Goal: Task Accomplishment & Management: Use online tool/utility

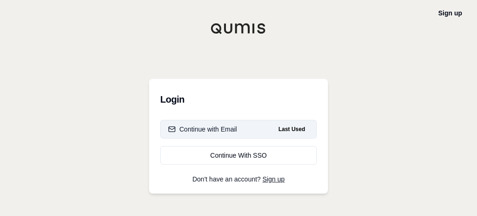
click at [240, 126] on button "Continue with Email Last Used" at bounding box center [238, 129] width 156 height 19
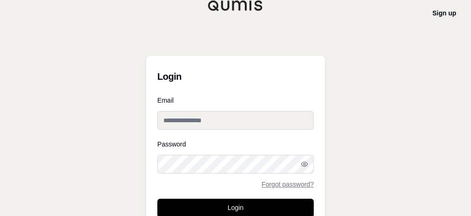
type input "**********"
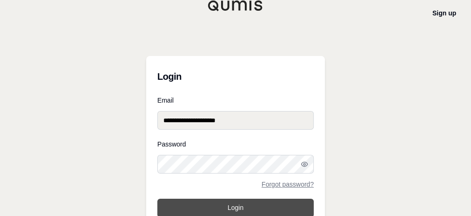
click at [237, 207] on button "Login" at bounding box center [235, 207] width 156 height 19
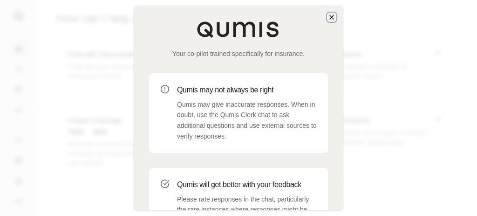
click at [332, 18] on icon "button" at bounding box center [331, 16] width 7 height 7
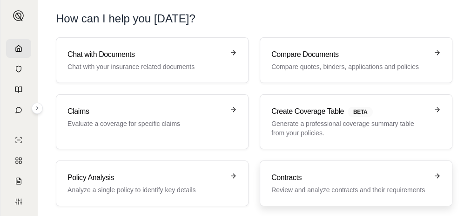
click at [348, 185] on p "Review and analyze contracts and their requirements" at bounding box center [349, 189] width 156 height 9
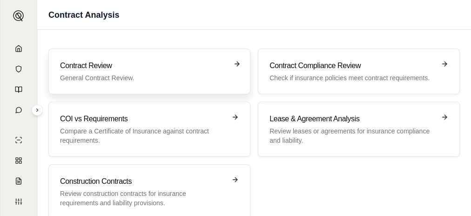
click at [138, 81] on p "General Contract Review." at bounding box center [143, 77] width 166 height 9
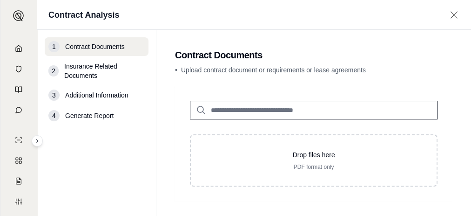
click at [219, 77] on div "• Upload contract document or requirements or lease agreements" at bounding box center [313, 71] width 277 height 13
click at [236, 114] on input "search" at bounding box center [314, 110] width 248 height 19
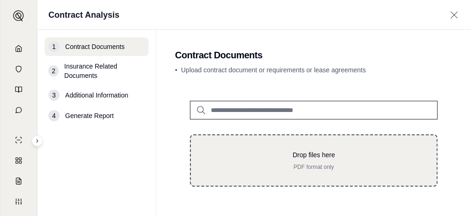
click at [303, 170] on div "Drop files here PDF format only" at bounding box center [314, 160] width 248 height 52
type input "**********"
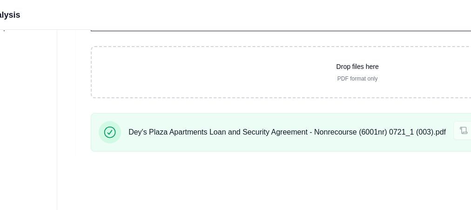
scroll to position [88, 285]
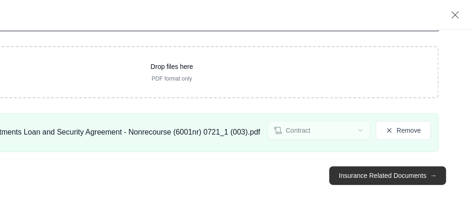
click at [417, 172] on button "Insurance Related Documents →" at bounding box center [387, 175] width 116 height 19
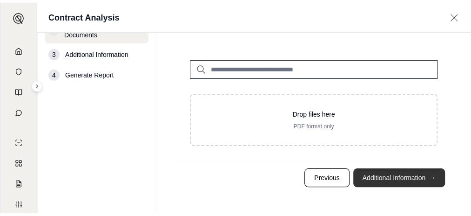
scroll to position [37, 0]
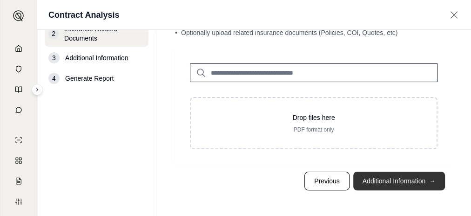
click at [400, 177] on button "Additional Information →" at bounding box center [399, 180] width 92 height 19
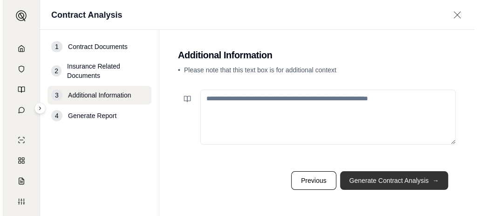
scroll to position [0, 0]
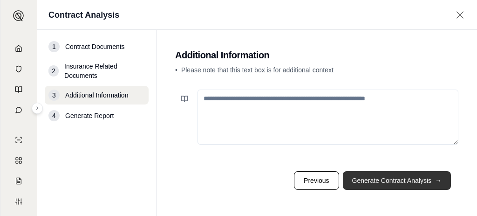
click at [399, 178] on button "Generate Contract Analysis →" at bounding box center [397, 180] width 108 height 19
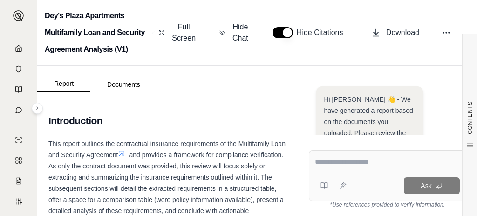
scroll to position [213, 0]
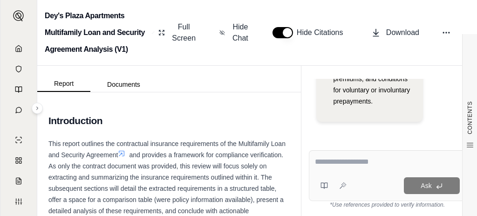
click at [381, 159] on textarea at bounding box center [387, 161] width 145 height 11
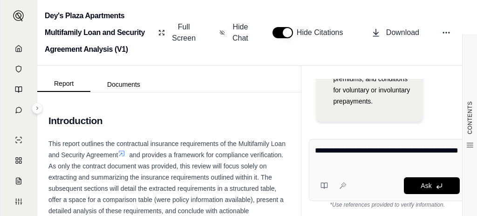
type textarea "**********"
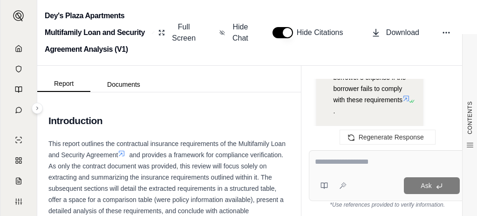
scroll to position [3180, 0]
click at [440, 32] on button at bounding box center [446, 32] width 17 height 17
click at [279, 73] on div "Report Documents" at bounding box center [168, 79] width 263 height 26
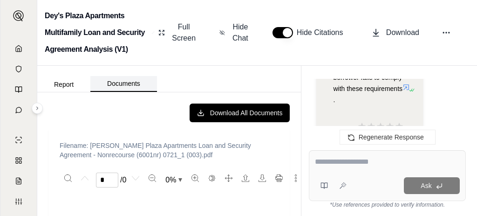
click at [132, 82] on button "Documents" at bounding box center [123, 84] width 67 height 16
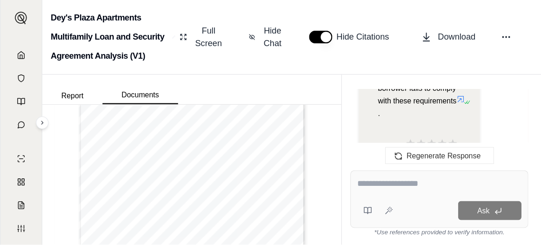
scroll to position [198, 0]
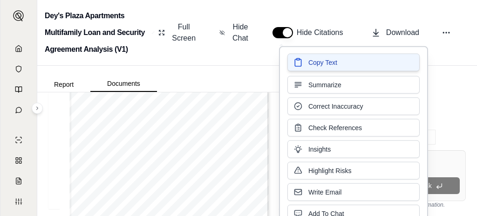
click at [334, 59] on span "Copy Text" at bounding box center [322, 62] width 29 height 9
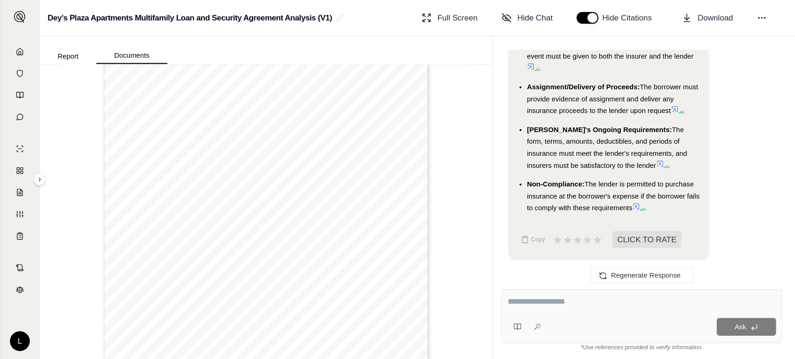
scroll to position [1544, 0]
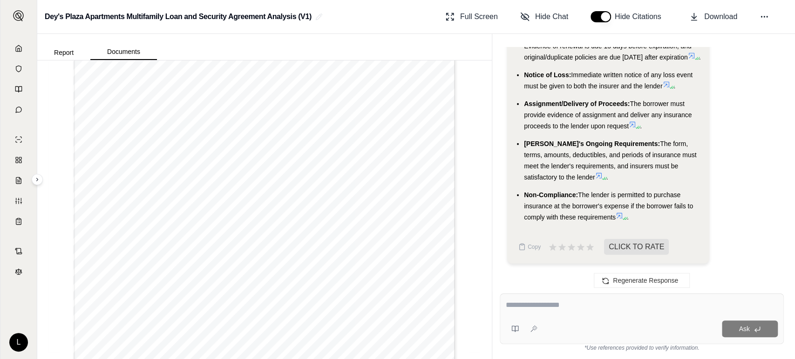
drag, startPoint x: 342, startPoint y: 0, endPoint x: 520, endPoint y: 284, distance: 335.0
click at [476, 215] on div "Regenerate Response" at bounding box center [641, 281] width 299 height 22
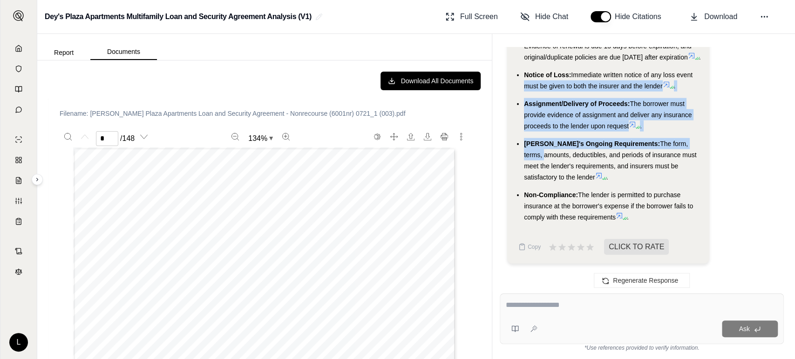
drag, startPoint x: 723, startPoint y: 72, endPoint x: 794, endPoint y: 127, distance: 88.9
click at [476, 127] on div "Hi [PERSON_NAME] 👋 - We have generated a report based on the documents you uplo…" at bounding box center [643, 196] width 303 height 325
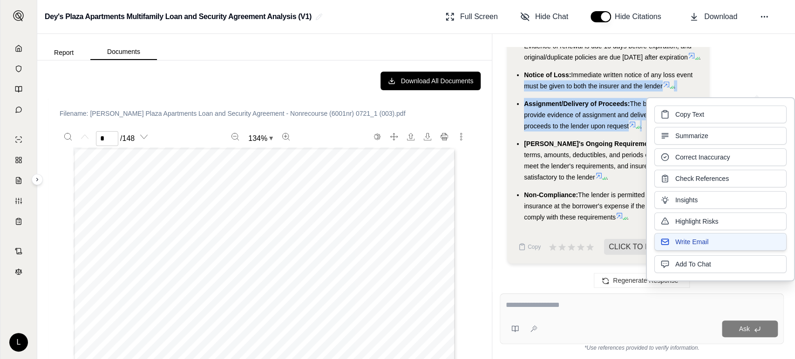
click at [476, 215] on span "Write Email" at bounding box center [691, 241] width 33 height 9
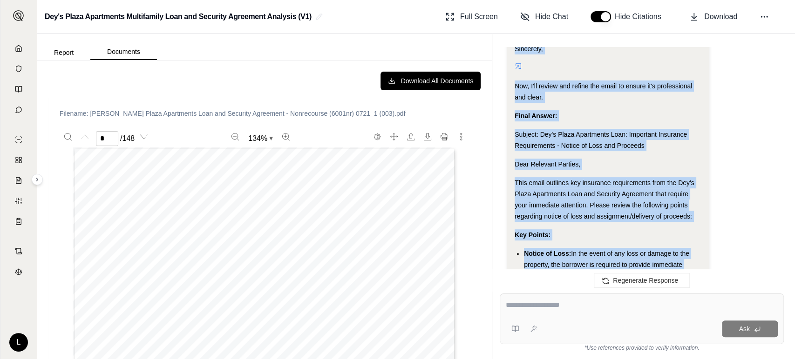
scroll to position [2569, 0]
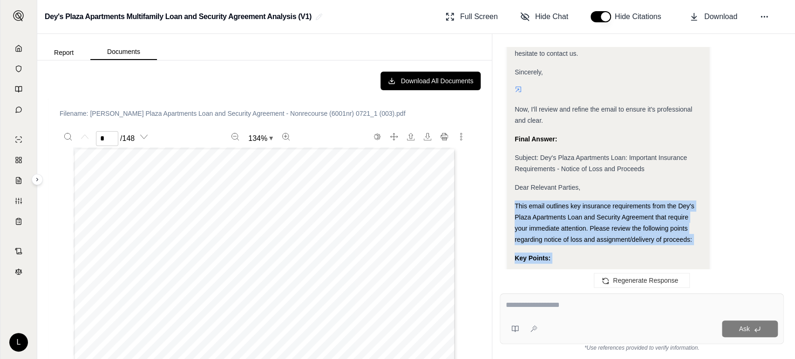
drag, startPoint x: 596, startPoint y: 188, endPoint x: 511, endPoint y: 213, distance: 89.1
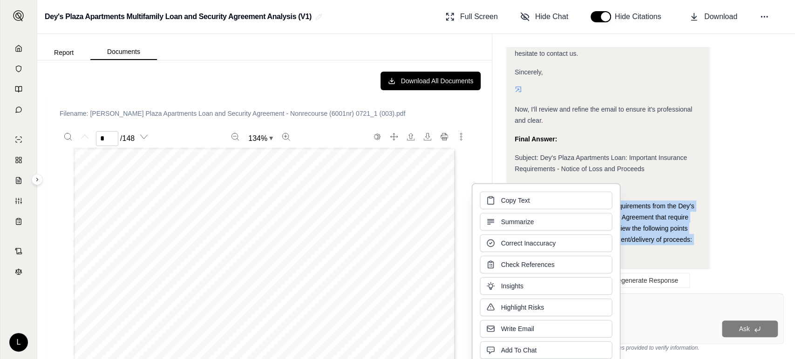
copy div "This email outlines key insurance requirements from the Dey's Plaza Apartments …"
click at [476, 198] on span "Copy Text" at bounding box center [514, 199] width 29 height 9
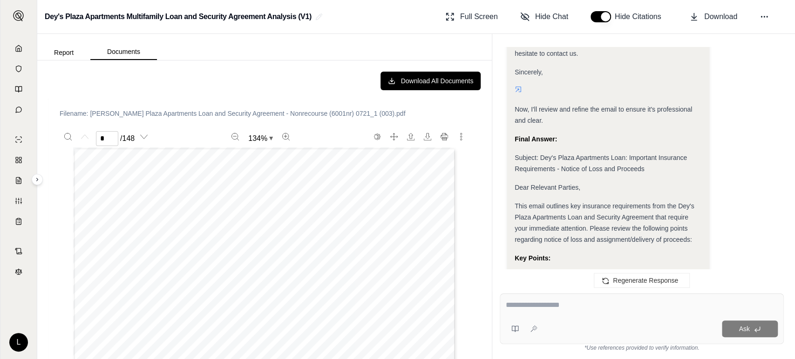
click at [476, 215] on div "Ask" at bounding box center [641, 319] width 284 height 51
type textarea "**********"
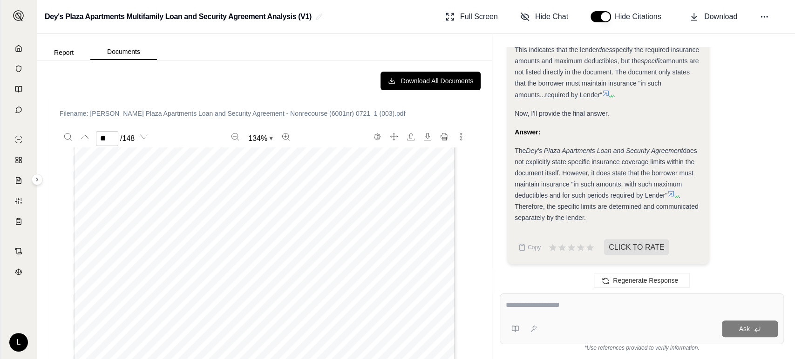
scroll to position [0, 0]
type input "*"
